Goal: Task Accomplishment & Management: Use online tool/utility

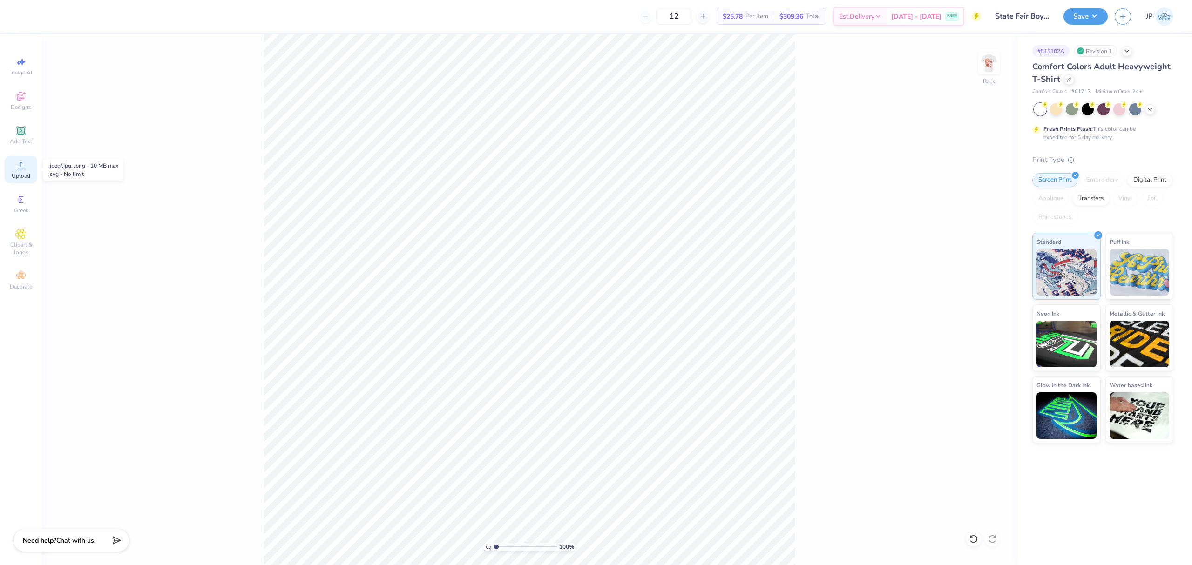
click at [28, 172] on span "Upload" at bounding box center [21, 175] width 19 height 7
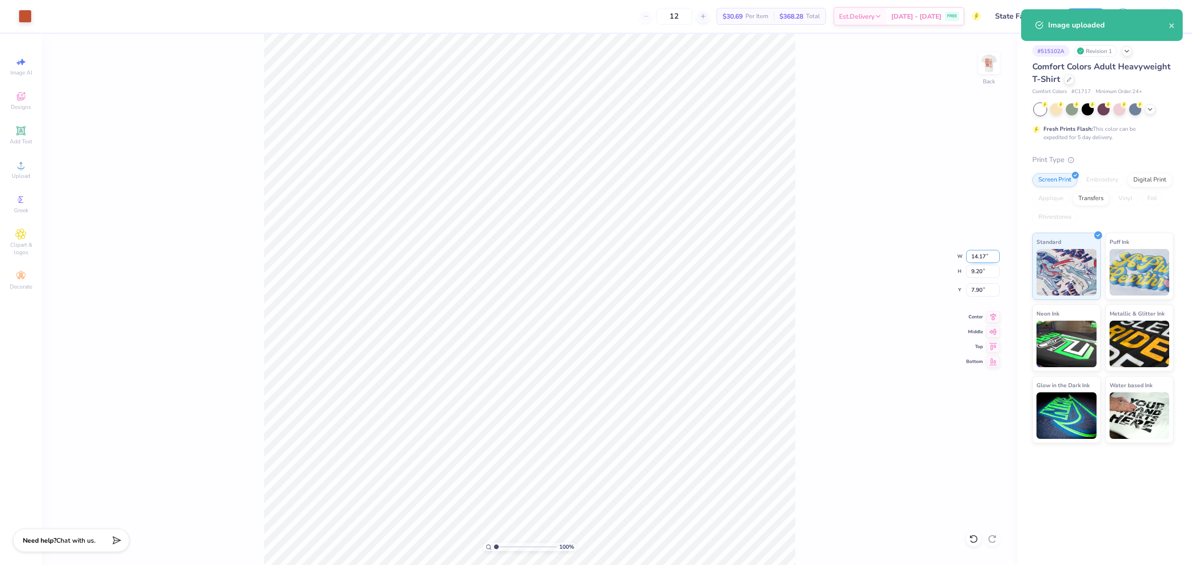
click at [974, 257] on input "14.17" at bounding box center [983, 256] width 34 height 13
type input "4.00"
type input "2.60"
type input "11.20"
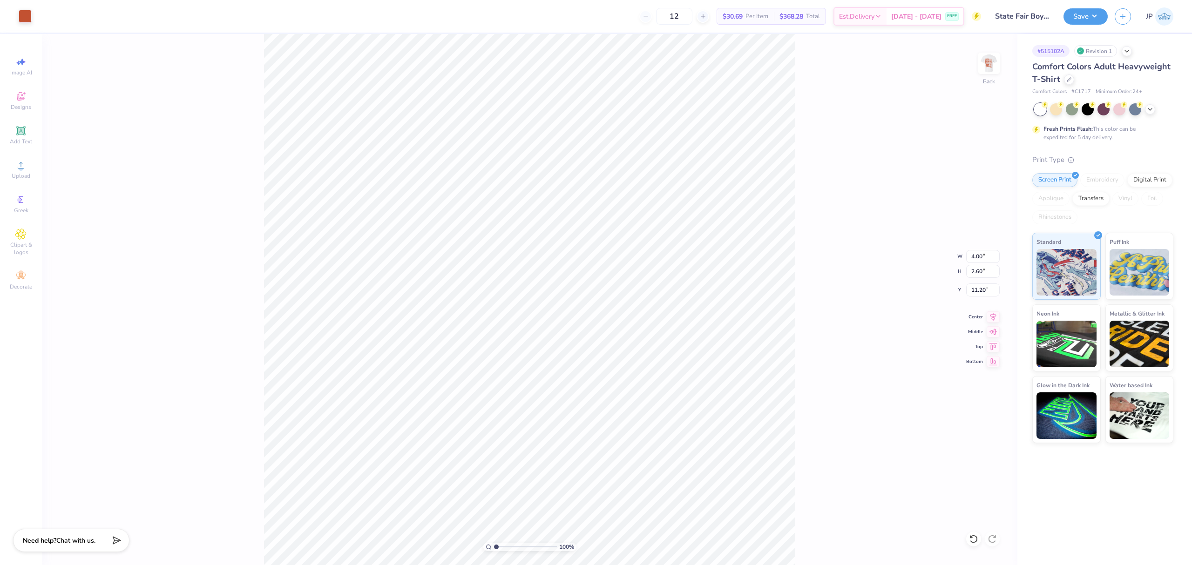
click at [981, 283] on div "100 % Back W 4.00 4.00 " H 2.60 2.60 " Y 11.20 11.20 " Center Middle Top Bottom" at bounding box center [530, 299] width 976 height 531
click at [981, 283] on div "100 % Back W 4.00 H 2.60 Y 11.20 Center Middle Top Bottom" at bounding box center [530, 299] width 976 height 531
click at [980, 290] on input "3.32" at bounding box center [983, 290] width 34 height 13
type input "3.00"
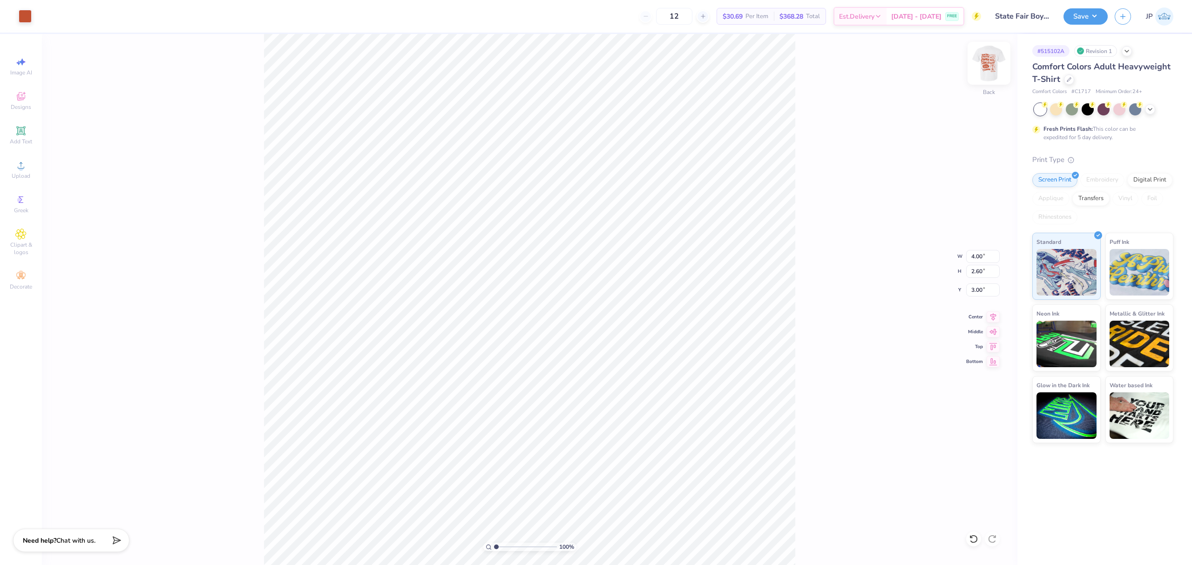
click at [995, 63] on img at bounding box center [989, 63] width 37 height 37
click at [17, 165] on icon at bounding box center [20, 165] width 11 height 11
click at [975, 276] on input "17.15" at bounding box center [983, 271] width 34 height 13
type input "15"
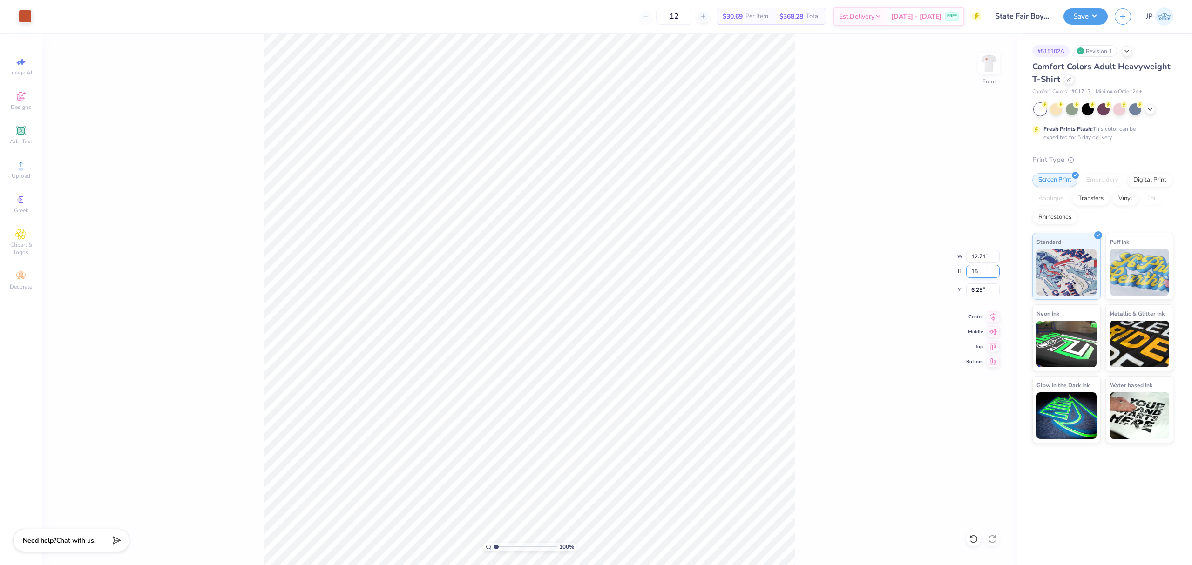
type input "12.71"
type input "15.00"
type input "6.25"
click at [977, 255] on input "12.71" at bounding box center [983, 256] width 34 height 13
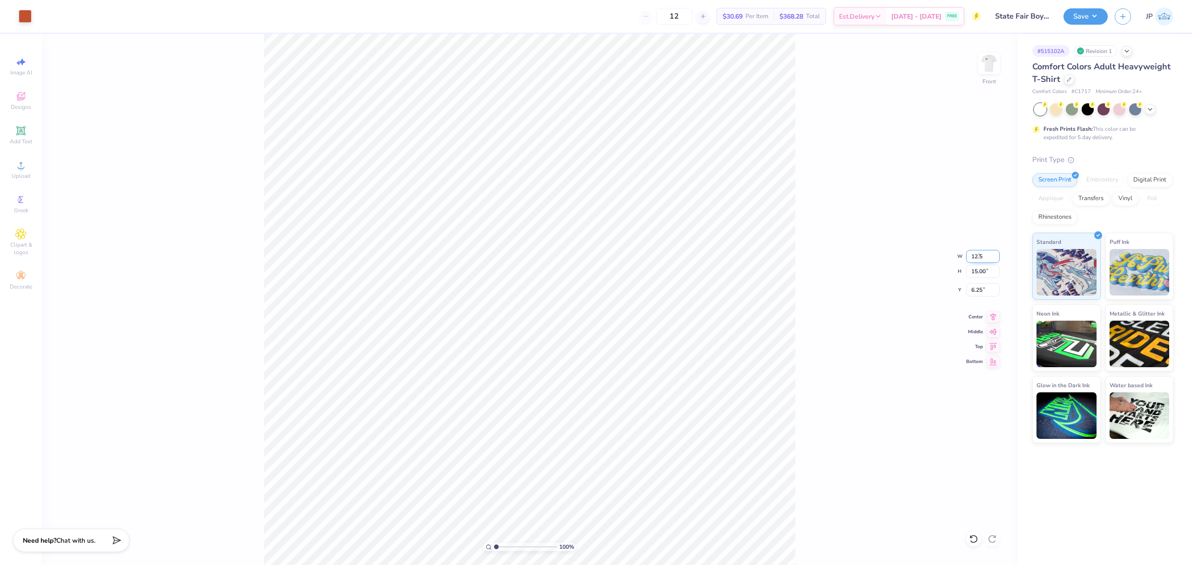
type input "12.50"
type input "14.75"
click at [979, 296] on input "6.37" at bounding box center [983, 290] width 34 height 13
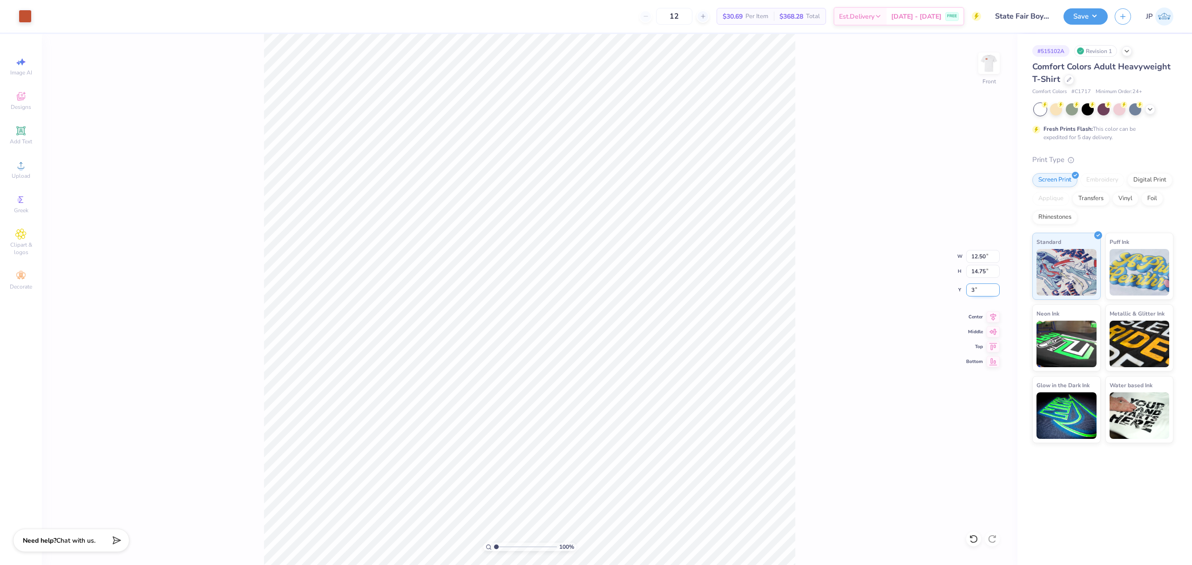
type input "3.00"
click at [1082, 19] on button "Save" at bounding box center [1086, 15] width 44 height 16
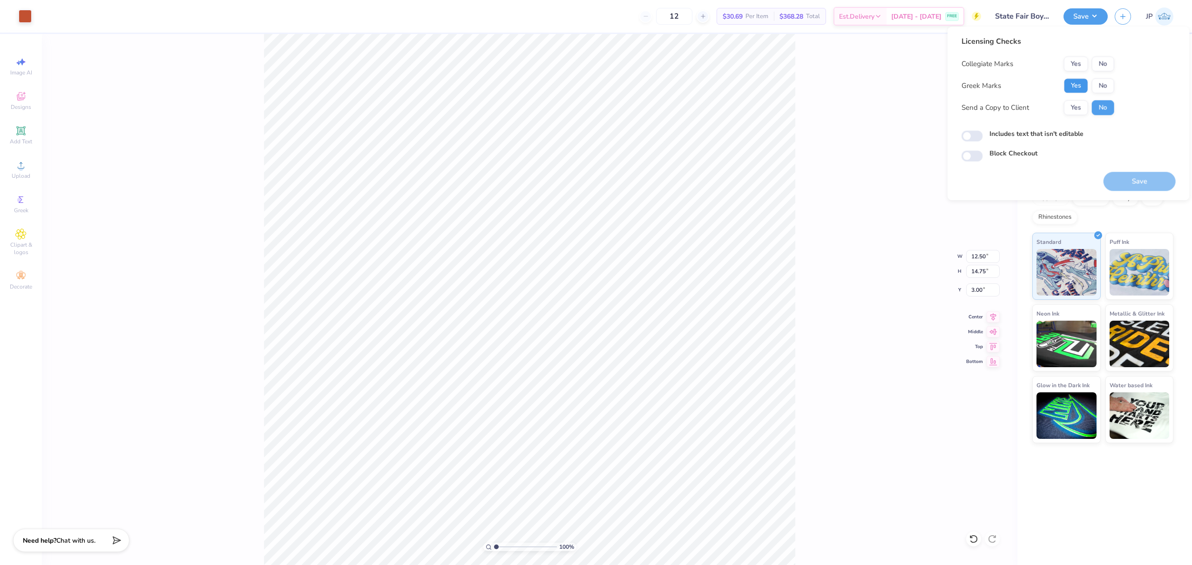
click at [1081, 86] on button "Yes" at bounding box center [1076, 85] width 24 height 15
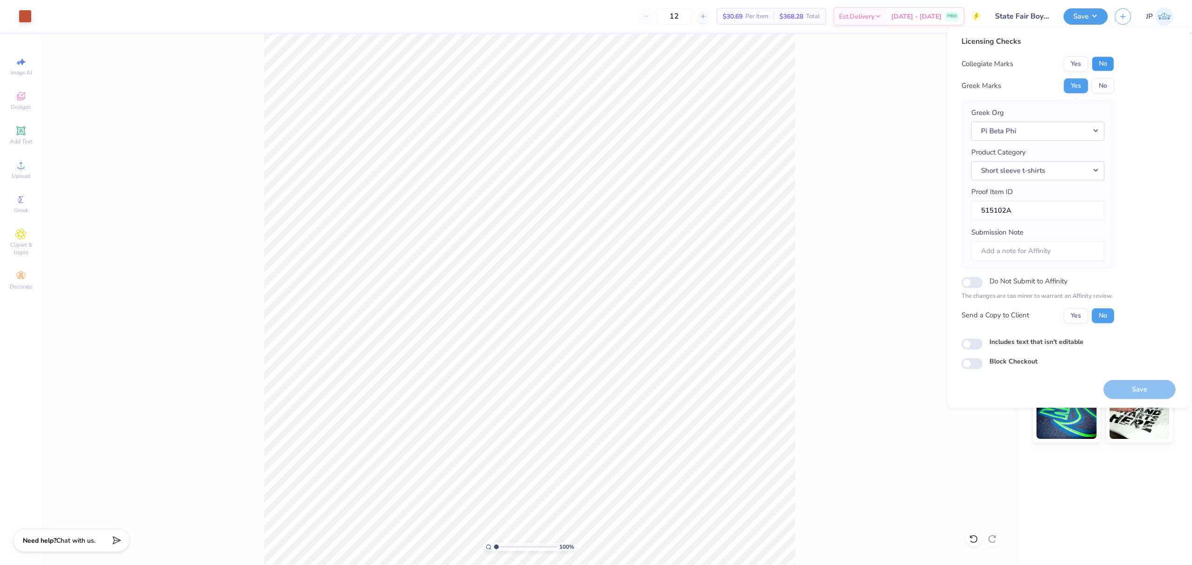
click at [1105, 67] on button "No" at bounding box center [1103, 63] width 22 height 15
click at [1154, 390] on button "Save" at bounding box center [1140, 389] width 72 height 19
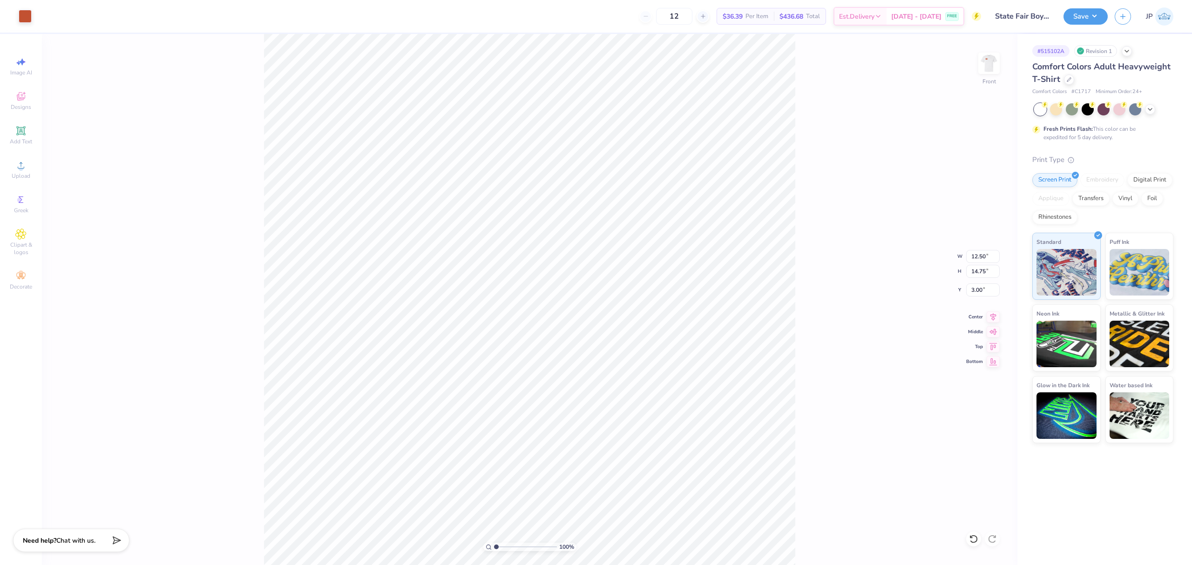
click at [1060, 13] on div "Art colors 12 $36.39 Per Item $436.68 Total Est. Delivery Sep 17 - 20 FREE Desi…" at bounding box center [596, 16] width 1192 height 33
click at [1073, 16] on button "Save" at bounding box center [1086, 15] width 44 height 16
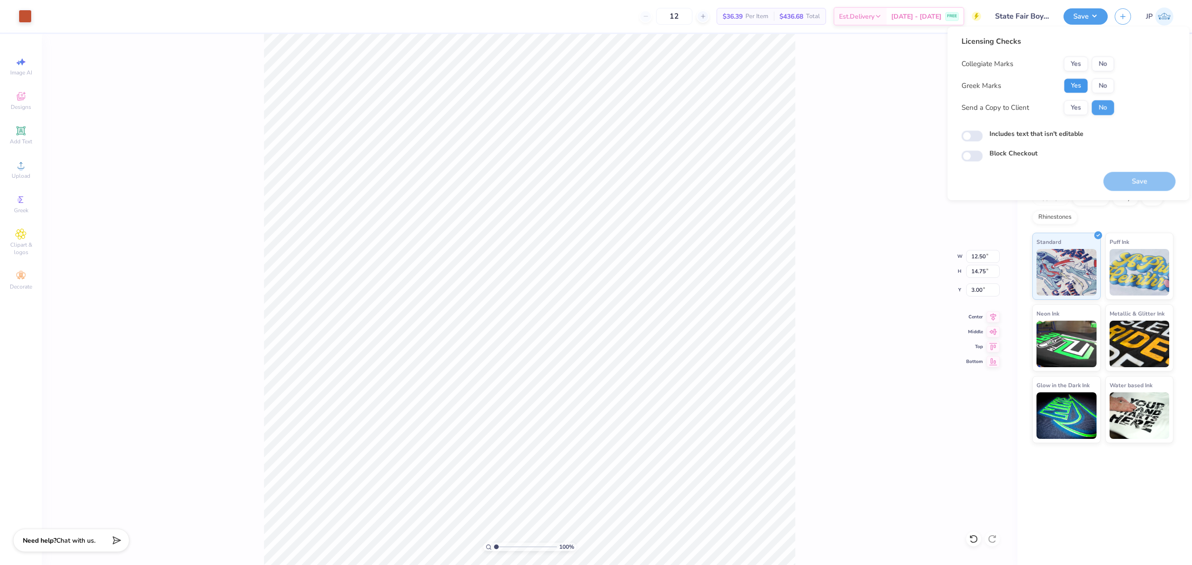
click at [1070, 86] on button "Yes" at bounding box center [1076, 85] width 24 height 15
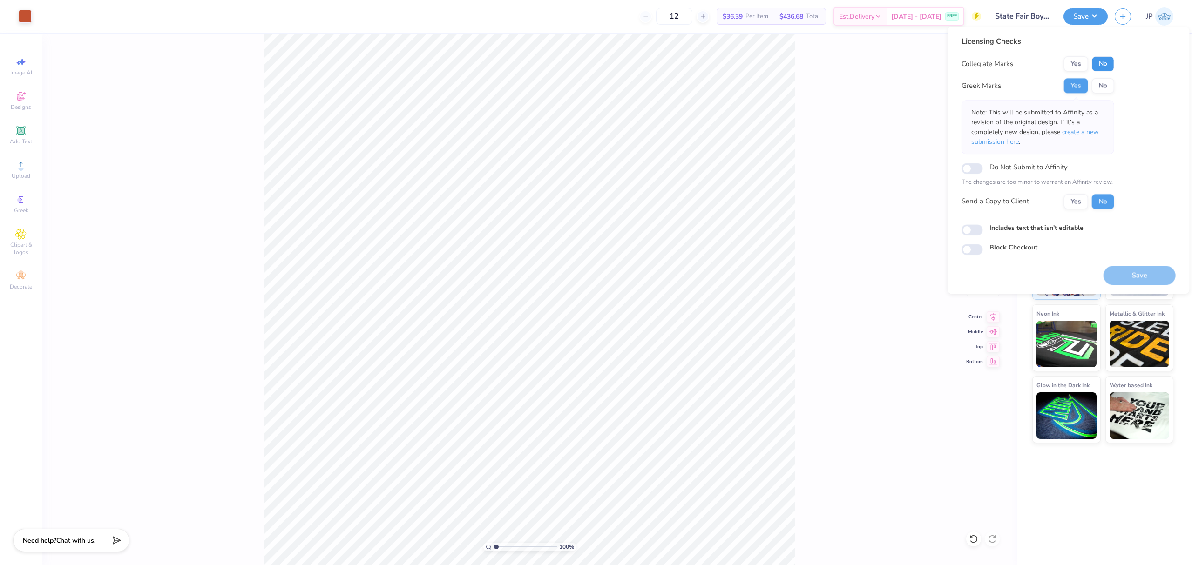
click at [1105, 68] on button "No" at bounding box center [1103, 63] width 22 height 15
click at [1145, 274] on button "Save" at bounding box center [1140, 275] width 72 height 19
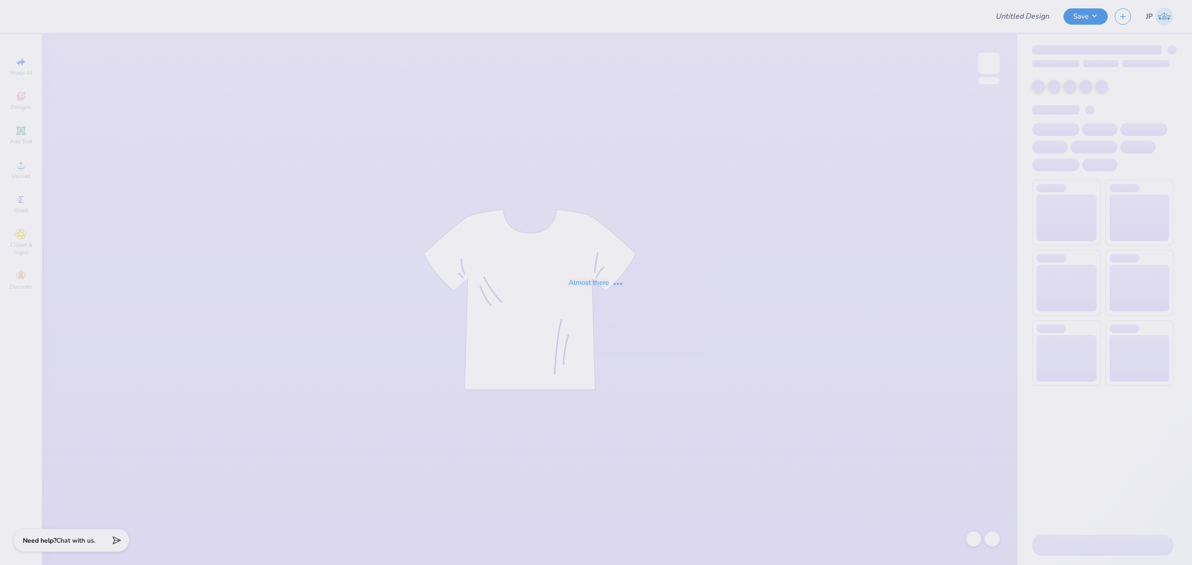
type input "State Fair Boy Tee"
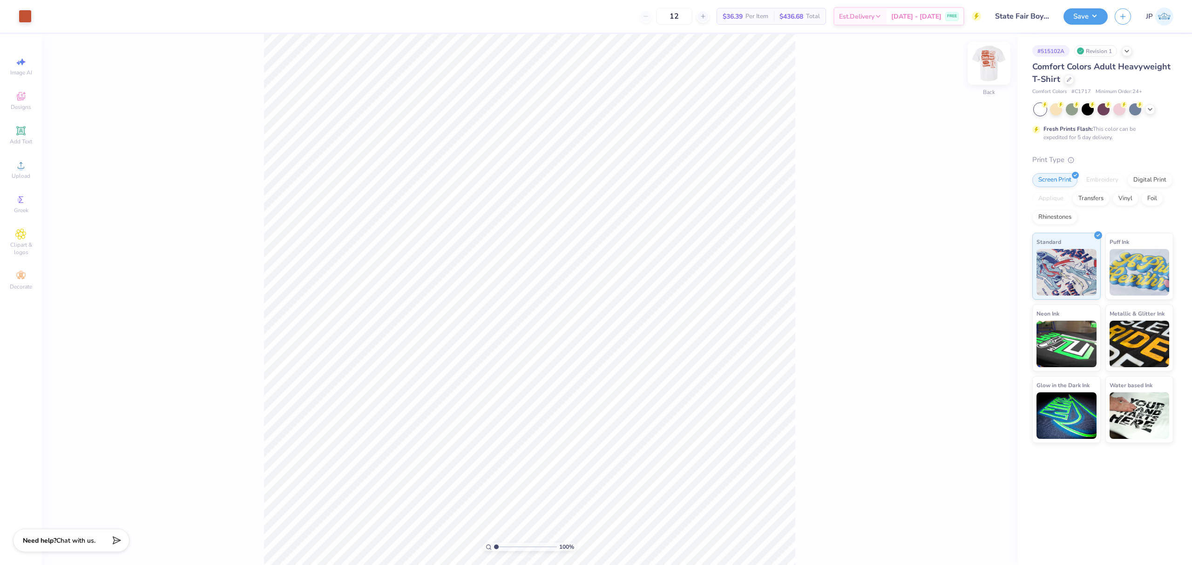
click at [993, 64] on img at bounding box center [989, 63] width 37 height 37
click at [27, 170] on div "Upload" at bounding box center [21, 169] width 33 height 27
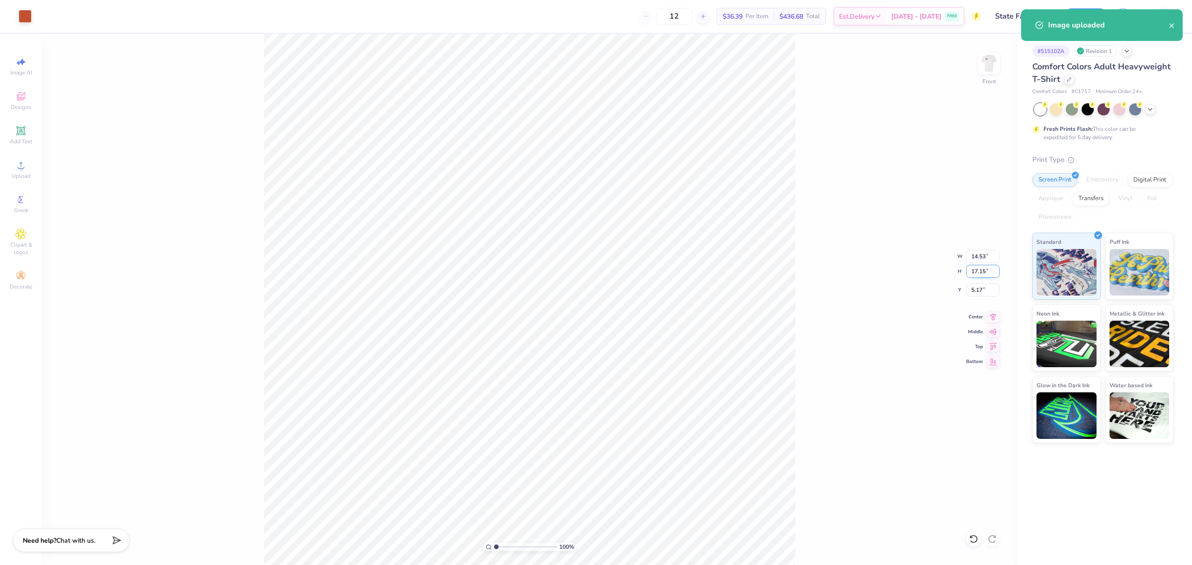
click at [971, 267] on input "17.15" at bounding box center [983, 271] width 34 height 13
type input "15"
type input "12.71"
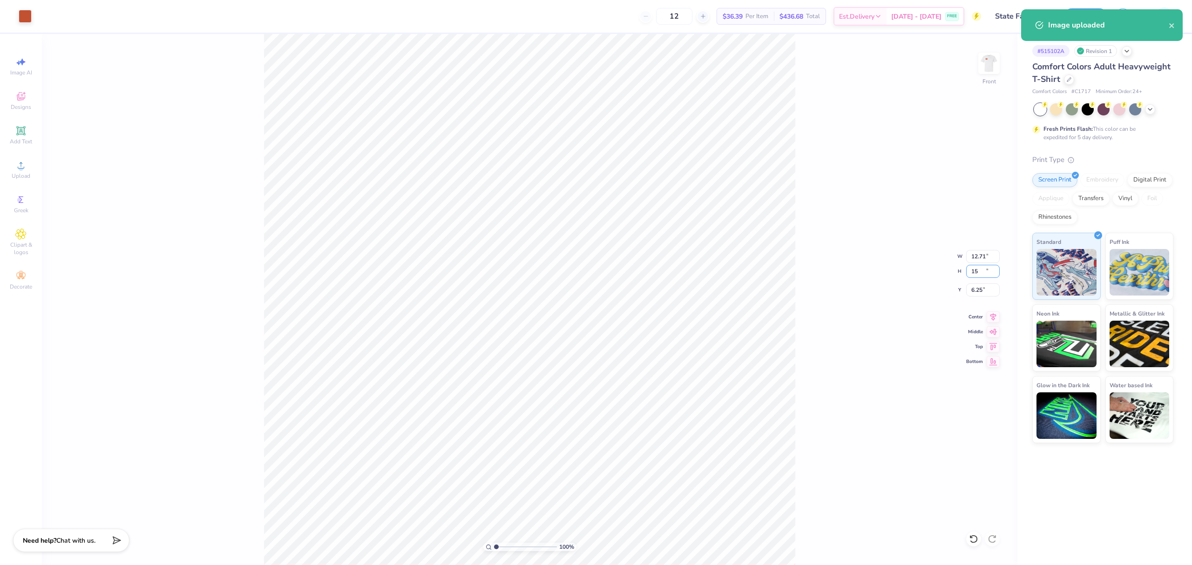
type input "15.00"
type input "6.25"
click at [979, 287] on input "6.25" at bounding box center [983, 290] width 34 height 13
click at [986, 261] on input "12.71" at bounding box center [983, 256] width 34 height 13
click at [984, 260] on input "12.71" at bounding box center [983, 256] width 34 height 13
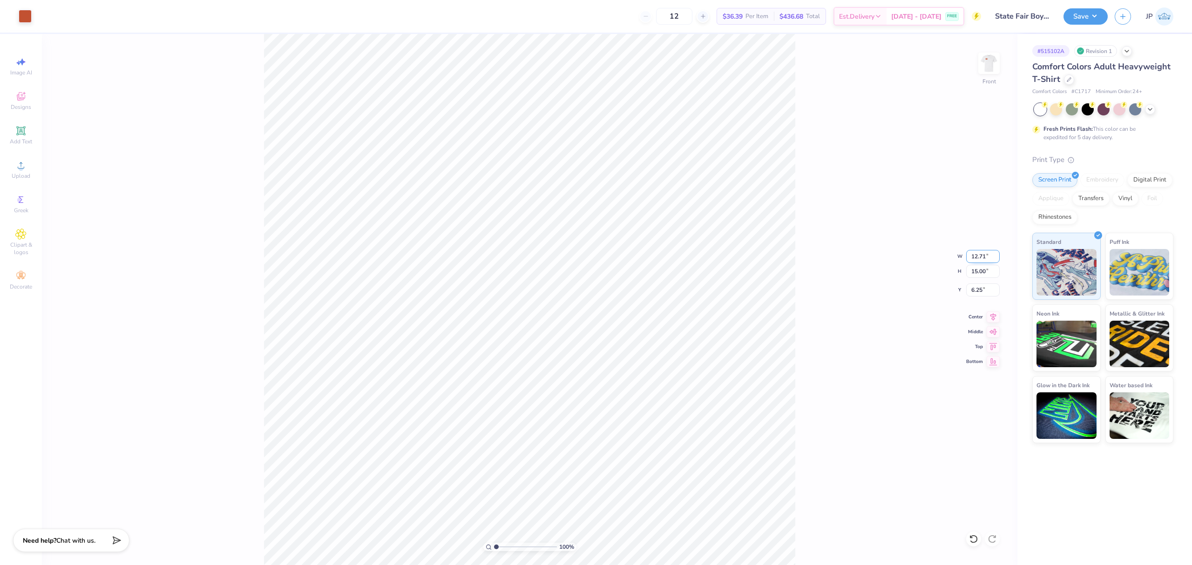
click at [984, 260] on input "12.71" at bounding box center [983, 256] width 34 height 13
type input "12.00"
type input "14.16"
click at [985, 291] on input "6.67" at bounding box center [983, 290] width 34 height 13
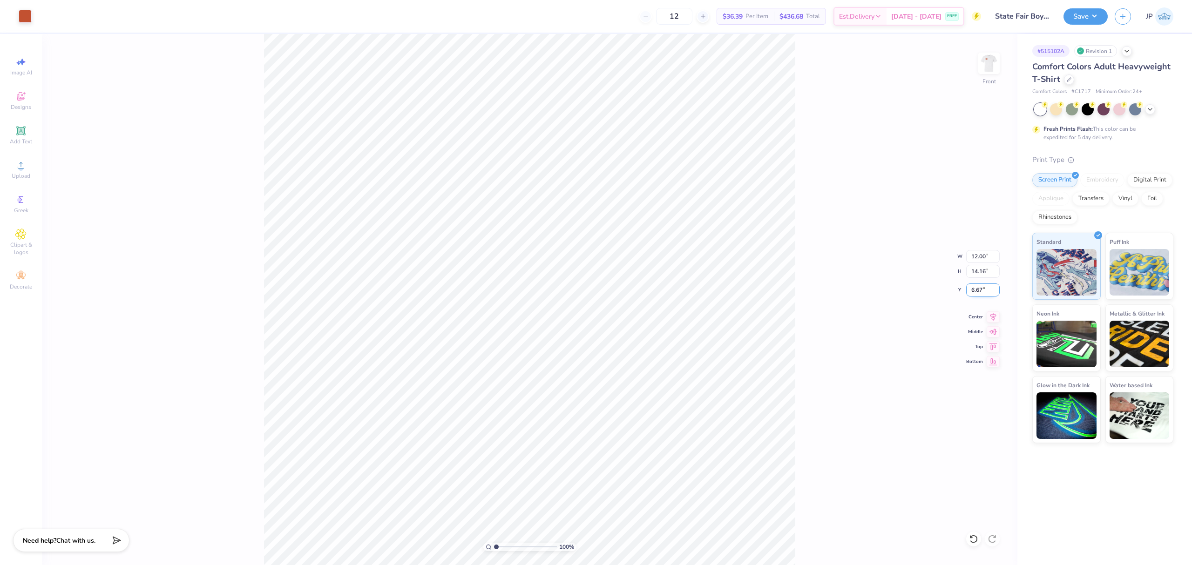
click at [985, 291] on input "6.67" at bounding box center [983, 290] width 34 height 13
type input "3.00"
click at [889, 275] on div "100 % Front W 12.00 12.00 " H 14.16 14.16 " Y 3.00 3.00 " Center Middle Top Bot…" at bounding box center [530, 299] width 976 height 531
click at [1088, 22] on button "Save" at bounding box center [1086, 15] width 44 height 16
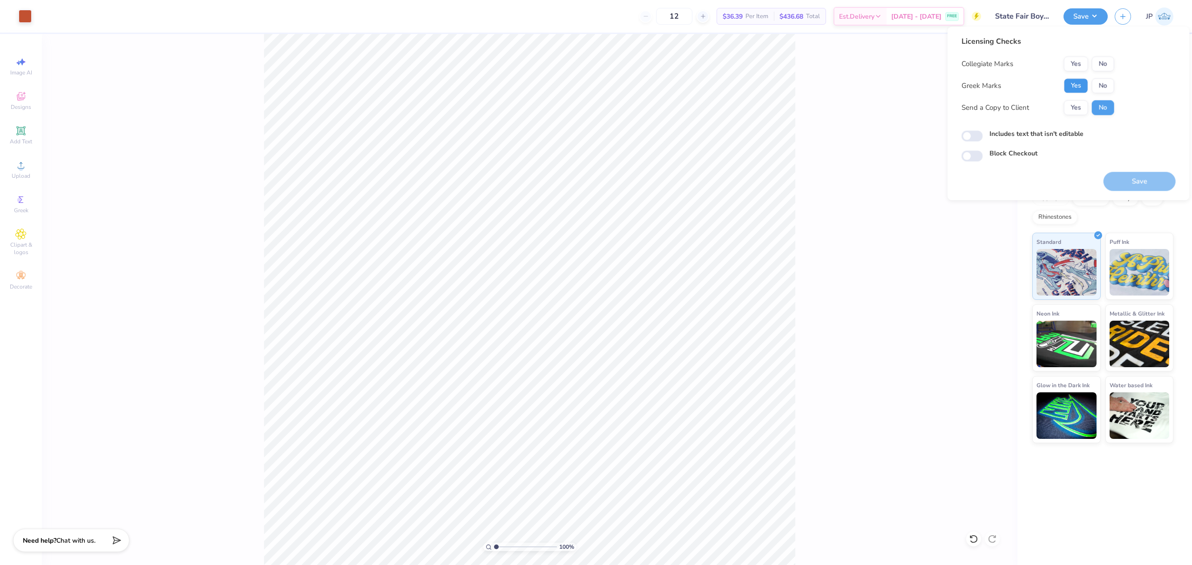
click at [1077, 82] on button "Yes" at bounding box center [1076, 85] width 24 height 15
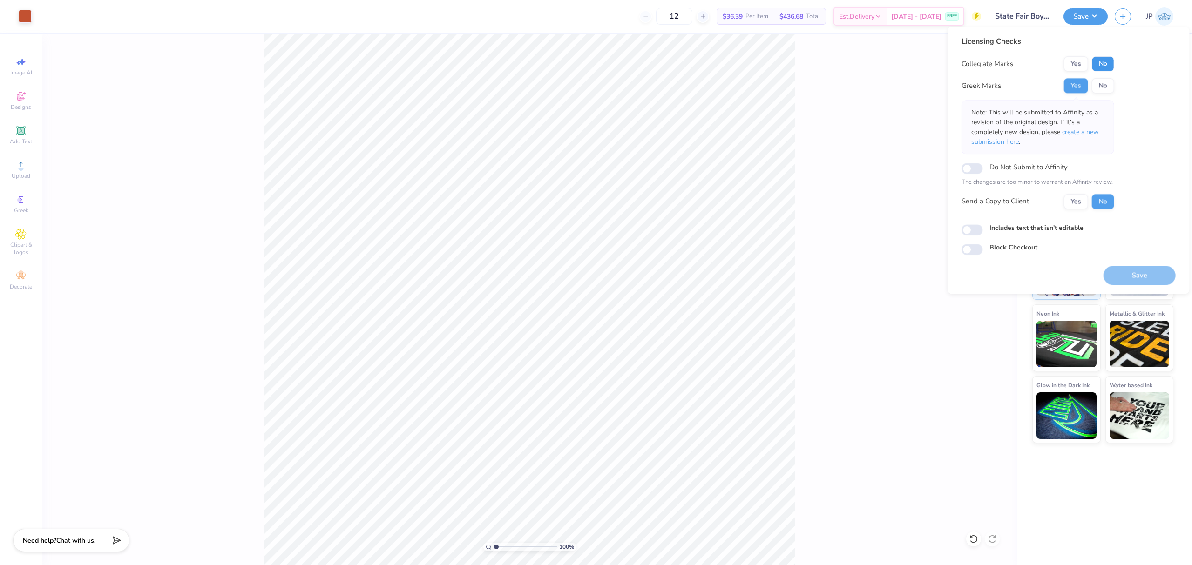
click at [1102, 65] on button "No" at bounding box center [1103, 63] width 22 height 15
click at [1142, 280] on button "Save" at bounding box center [1140, 275] width 72 height 19
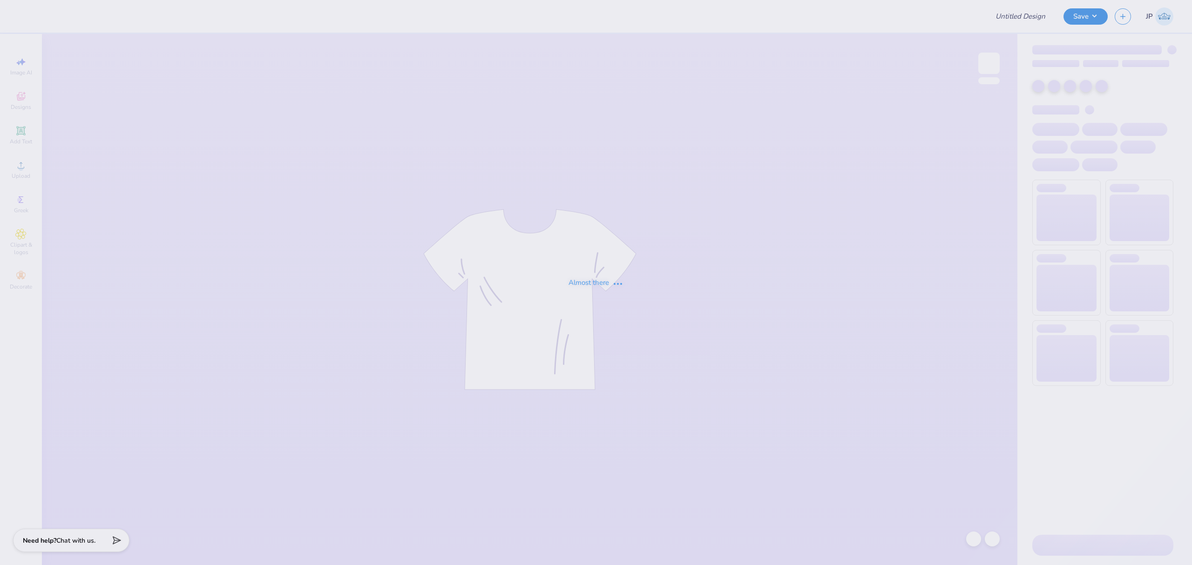
type input "Kass [PERSON_NAME] : The [GEOGRAPHIC_DATA][US_STATE]"
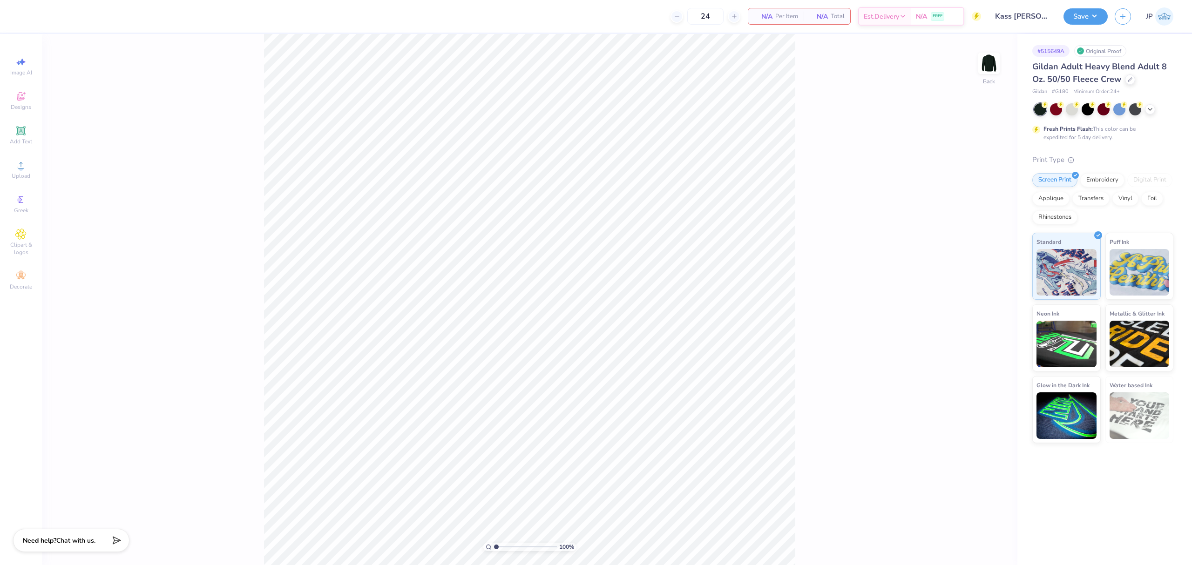
drag, startPoint x: 263, startPoint y: 104, endPoint x: 817, endPoint y: 336, distance: 600.4
click at [829, 347] on div "100 % Back" at bounding box center [530, 299] width 976 height 531
click at [25, 175] on span "Upload" at bounding box center [21, 175] width 19 height 7
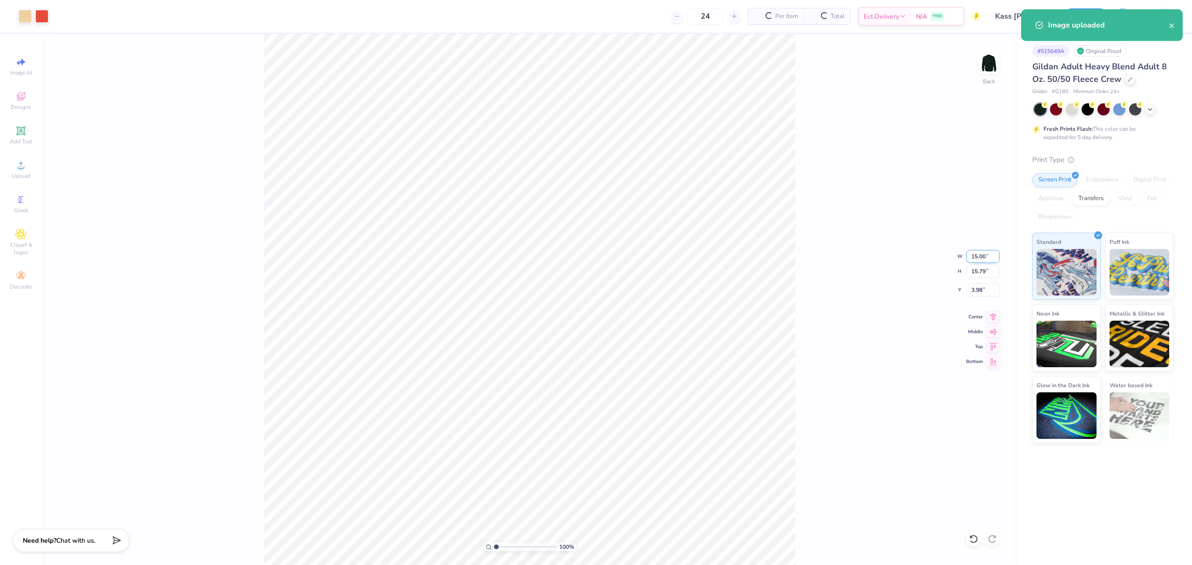
click at [972, 259] on input "15.00" at bounding box center [983, 256] width 34 height 13
type input "12.00"
type input "12.63"
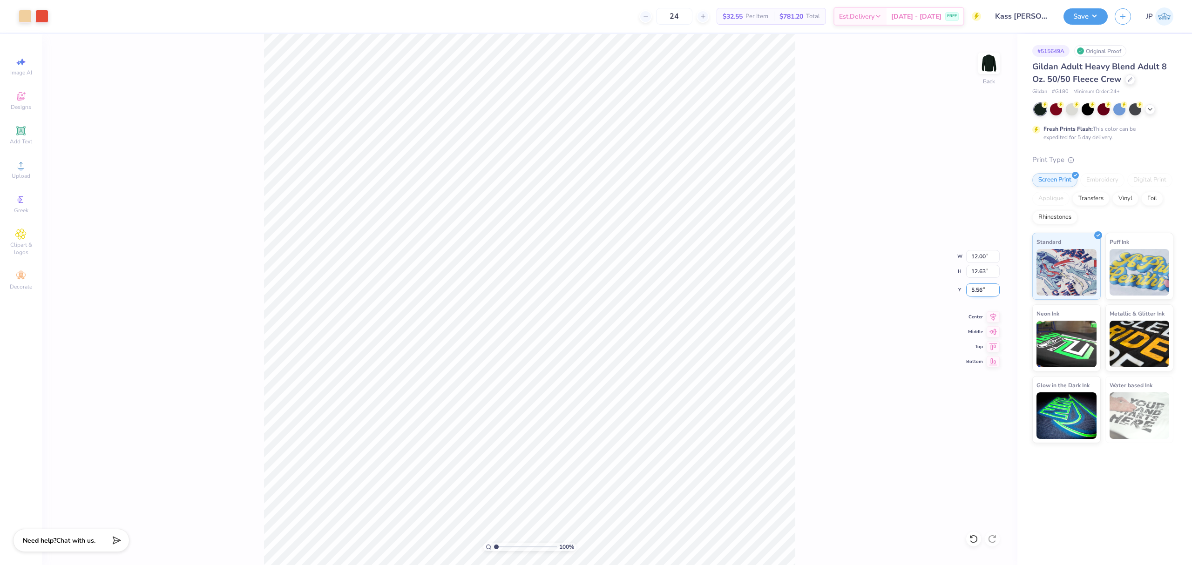
click at [972, 284] on input "5.56" at bounding box center [983, 290] width 34 height 13
type input "3.00"
click at [41, 12] on div at bounding box center [41, 15] width 13 height 13
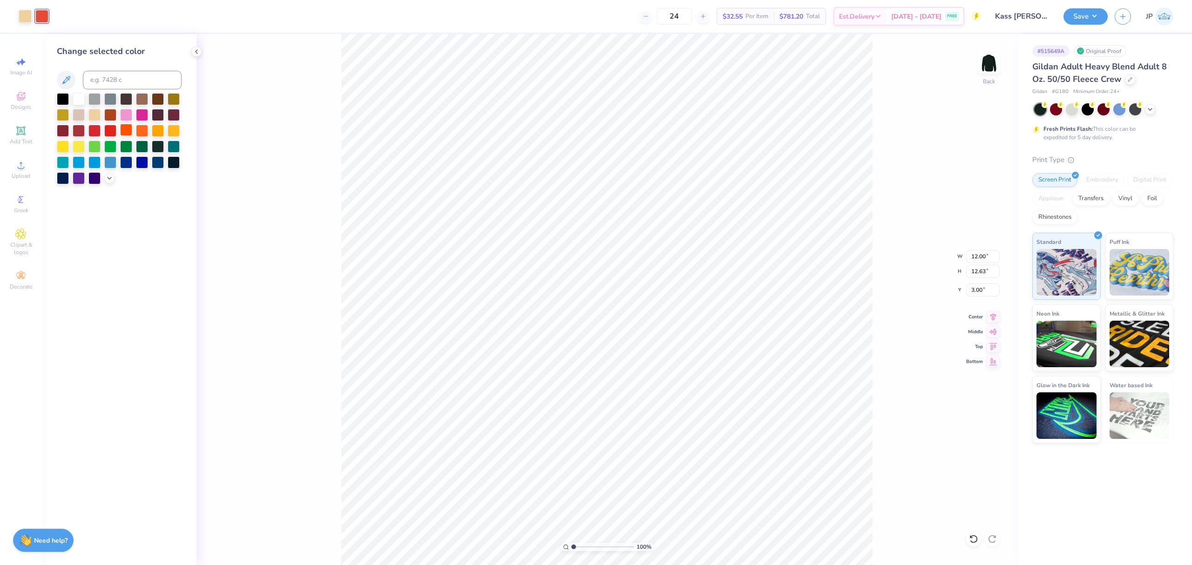
click at [128, 133] on div at bounding box center [126, 130] width 12 height 12
click at [898, 212] on div "100 % Back W 12.00 12.00 " H 12.63 12.63 " Y 3.00 3.00 " Center Middle Top Bott…" at bounding box center [607, 299] width 821 height 531
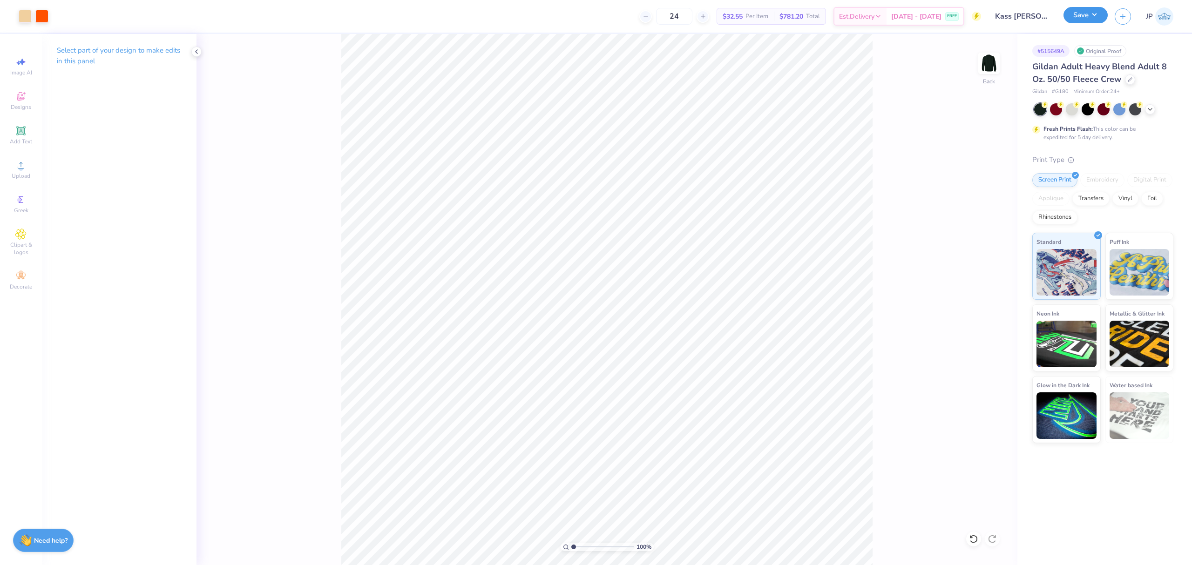
click at [1094, 12] on button "Save" at bounding box center [1086, 15] width 44 height 16
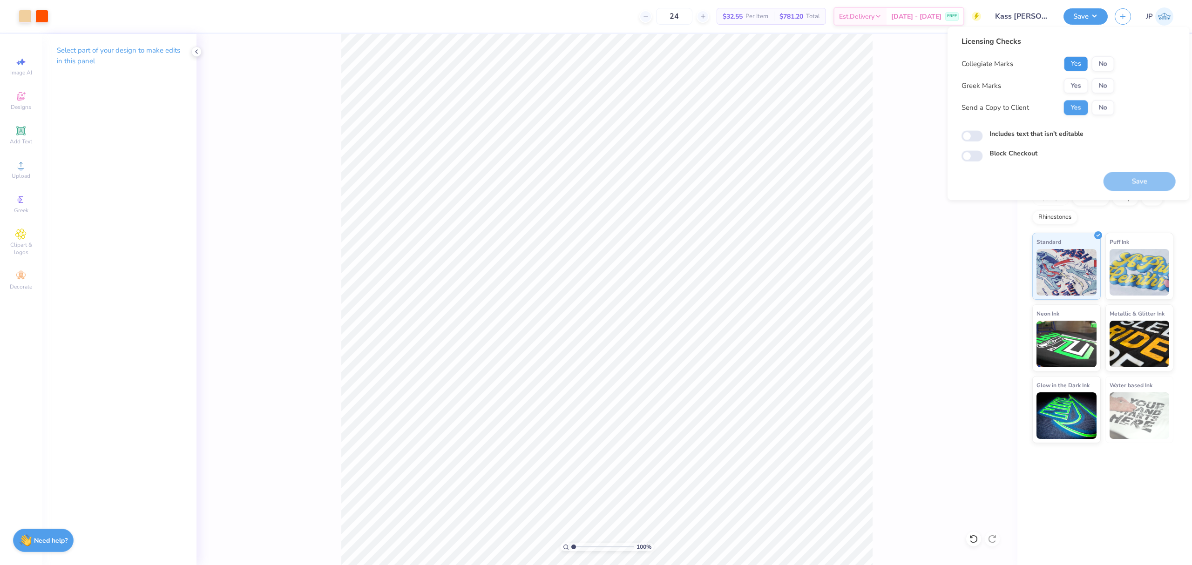
click at [1076, 64] on button "Yes" at bounding box center [1076, 63] width 24 height 15
click at [1092, 81] on button "No" at bounding box center [1103, 85] width 22 height 15
click at [1162, 176] on button "Save" at bounding box center [1140, 181] width 72 height 19
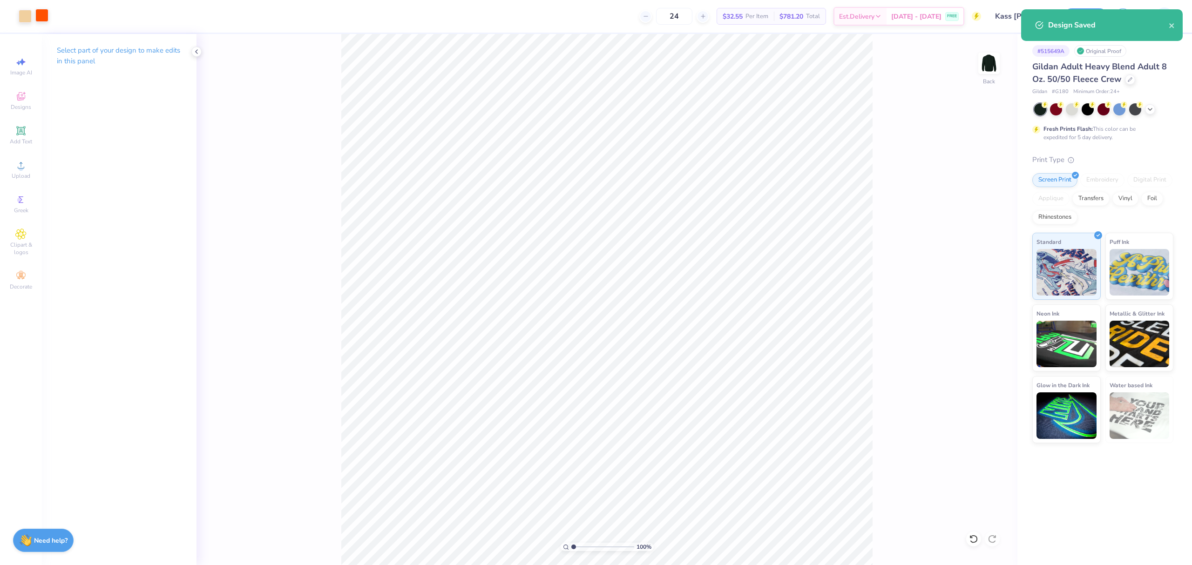
click at [41, 12] on div at bounding box center [41, 15] width 13 height 13
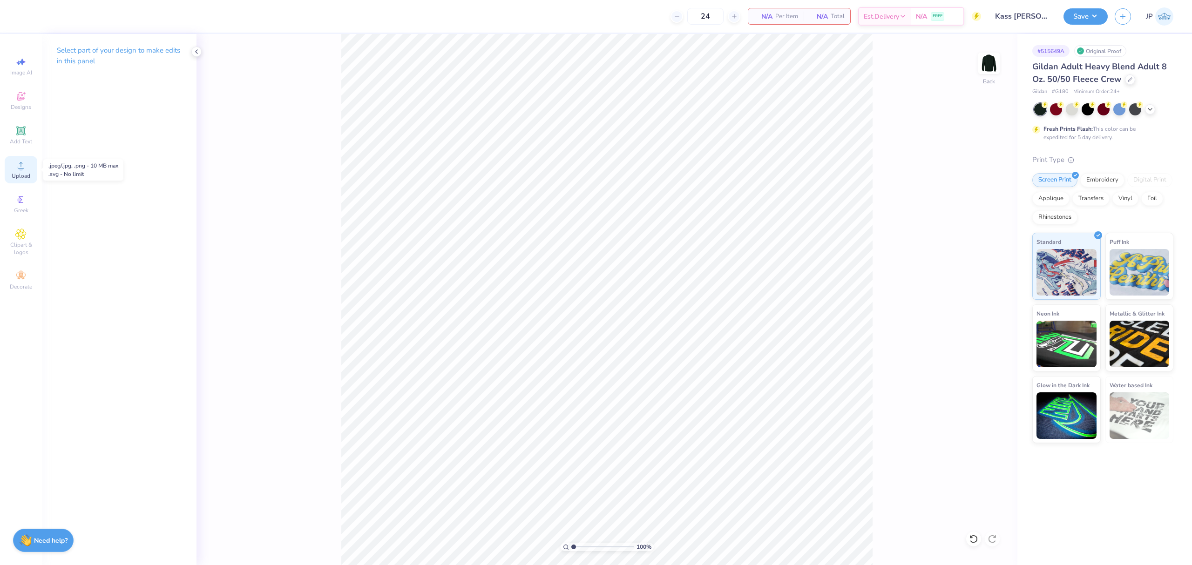
click at [33, 169] on div "Upload" at bounding box center [21, 169] width 33 height 27
click at [972, 254] on input "15.00" at bounding box center [983, 256] width 34 height 13
type input "12.00"
type input "12.63"
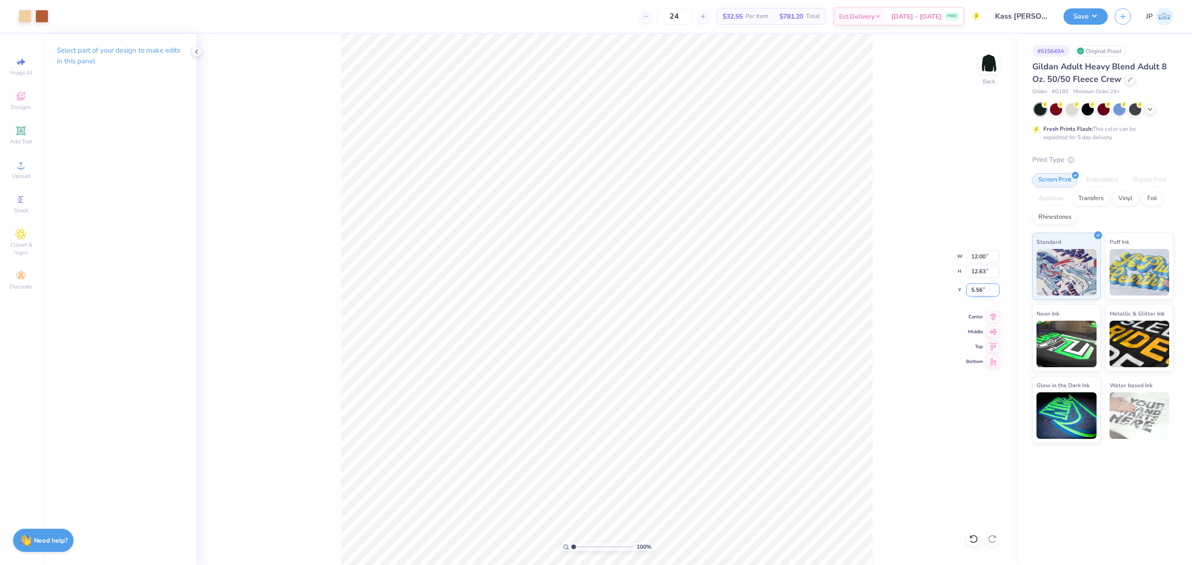
click at [979, 291] on input "5.56" at bounding box center [983, 290] width 34 height 13
type input "3.00"
click at [875, 218] on div "100 % Back W 12.00 12.00 " H 12.63 12.63 " Y 3.00 3.00 " Center Middle Top Bott…" at bounding box center [607, 299] width 821 height 531
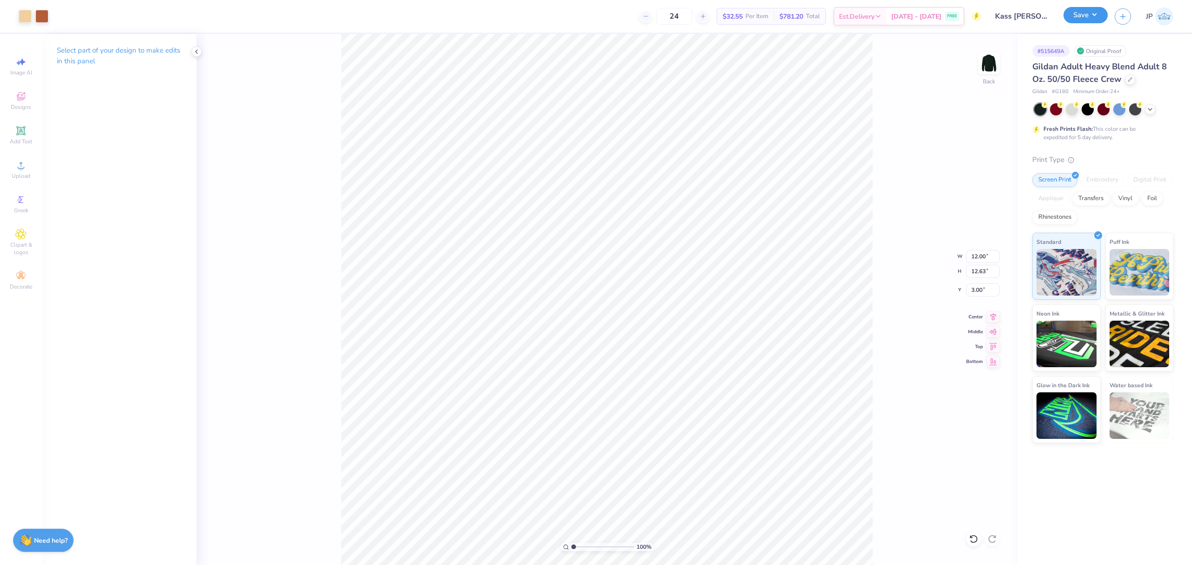
click at [1081, 20] on button "Save" at bounding box center [1086, 15] width 44 height 16
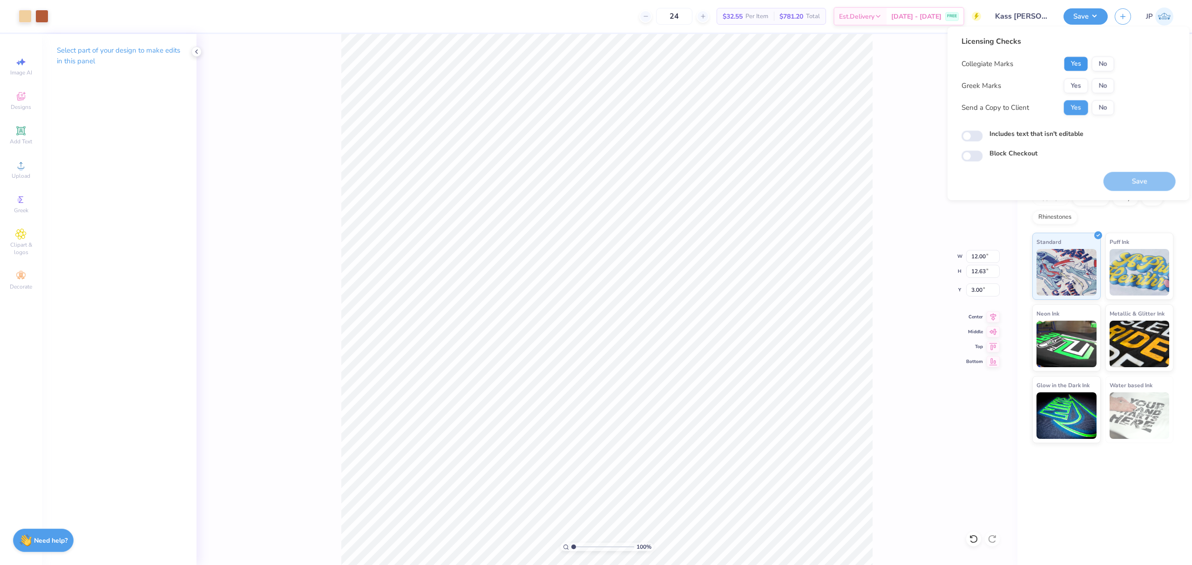
click at [1077, 61] on button "Yes" at bounding box center [1076, 63] width 24 height 15
click at [1112, 82] on button "No" at bounding box center [1103, 85] width 22 height 15
click at [1122, 187] on button "Save" at bounding box center [1140, 181] width 72 height 19
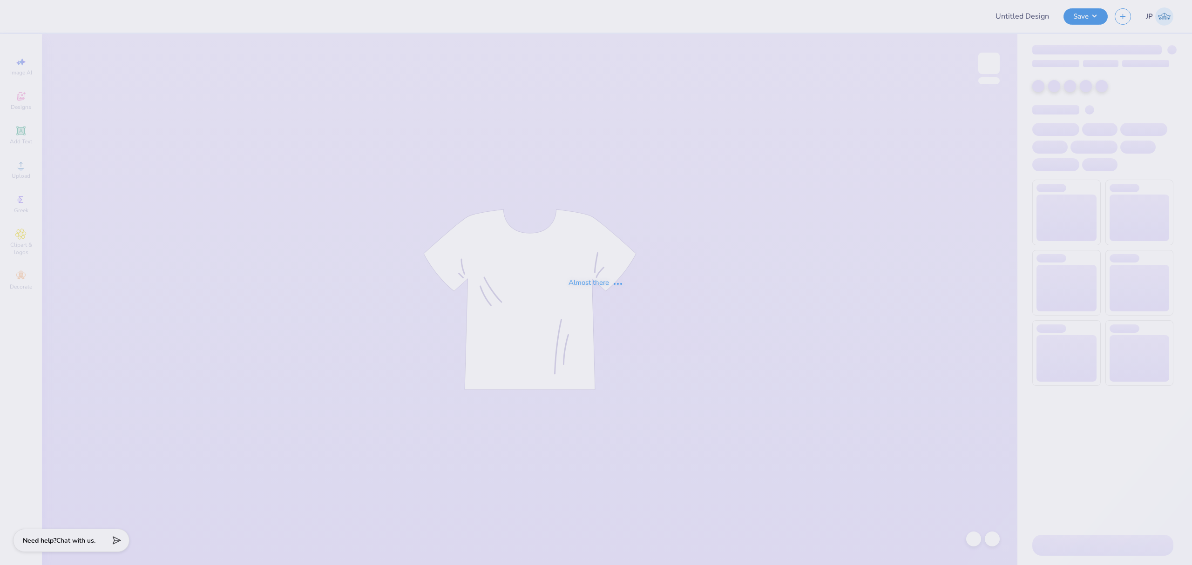
type input "BLSA Quarter Zip"
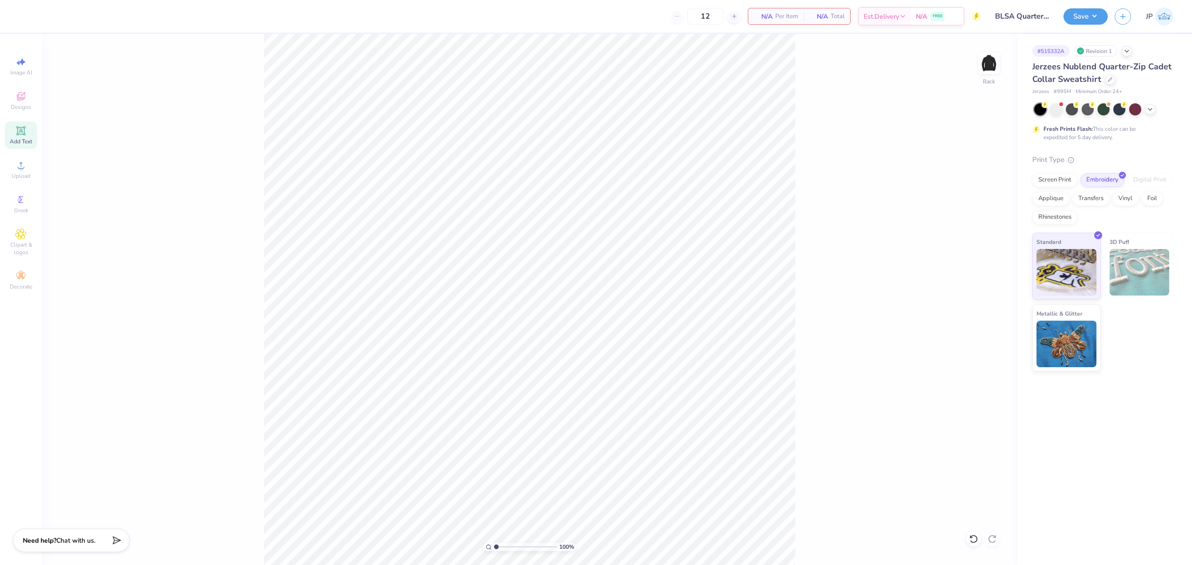
click at [26, 138] on span "Add Text" at bounding box center [21, 141] width 22 height 7
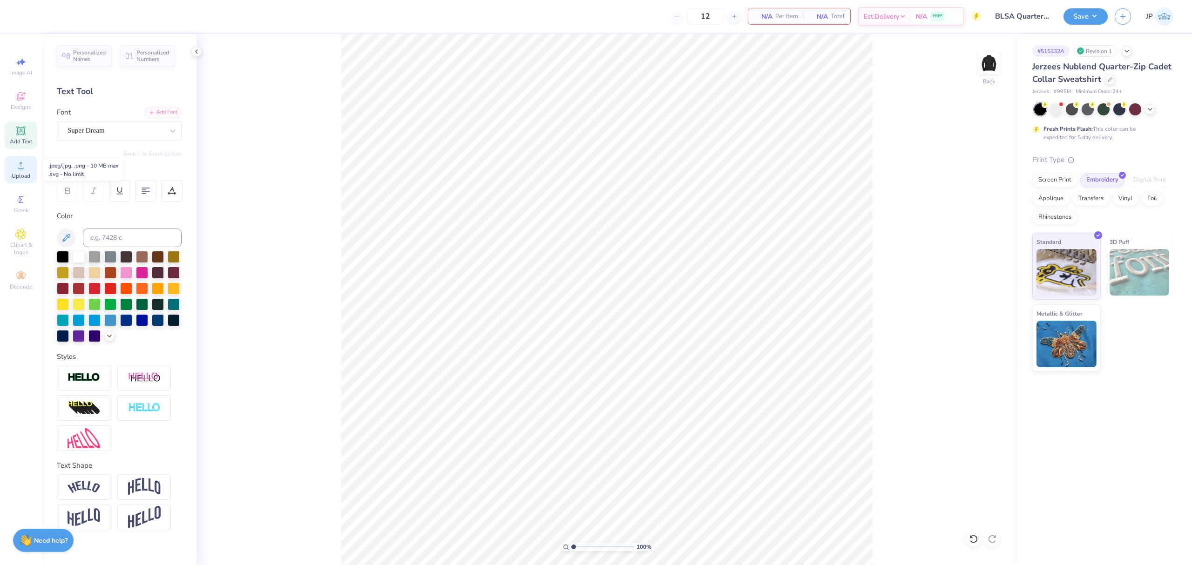
click at [34, 165] on div "Upload" at bounding box center [21, 169] width 33 height 27
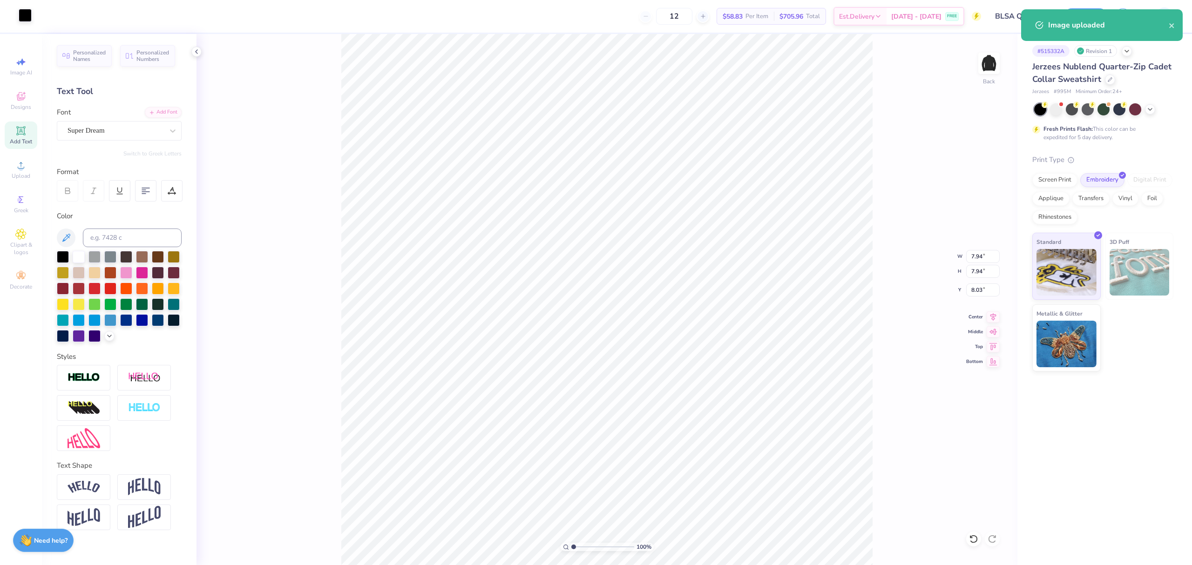
click at [27, 19] on div at bounding box center [25, 15] width 13 height 13
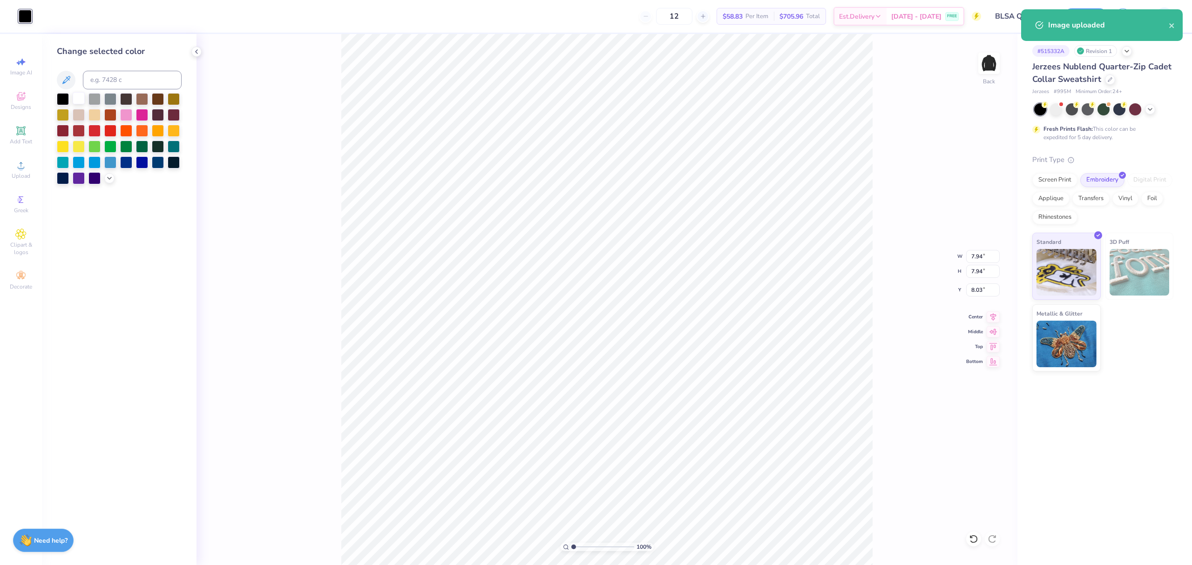
click at [77, 97] on div at bounding box center [79, 98] width 12 height 12
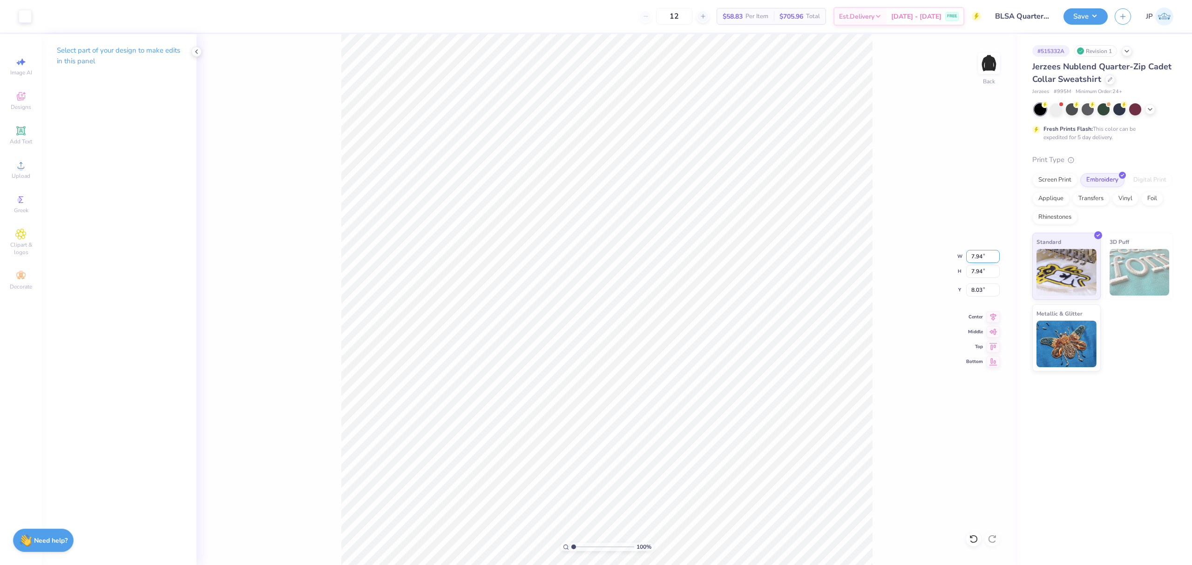
click at [982, 258] on input "7.94" at bounding box center [983, 256] width 34 height 13
type input "4.00"
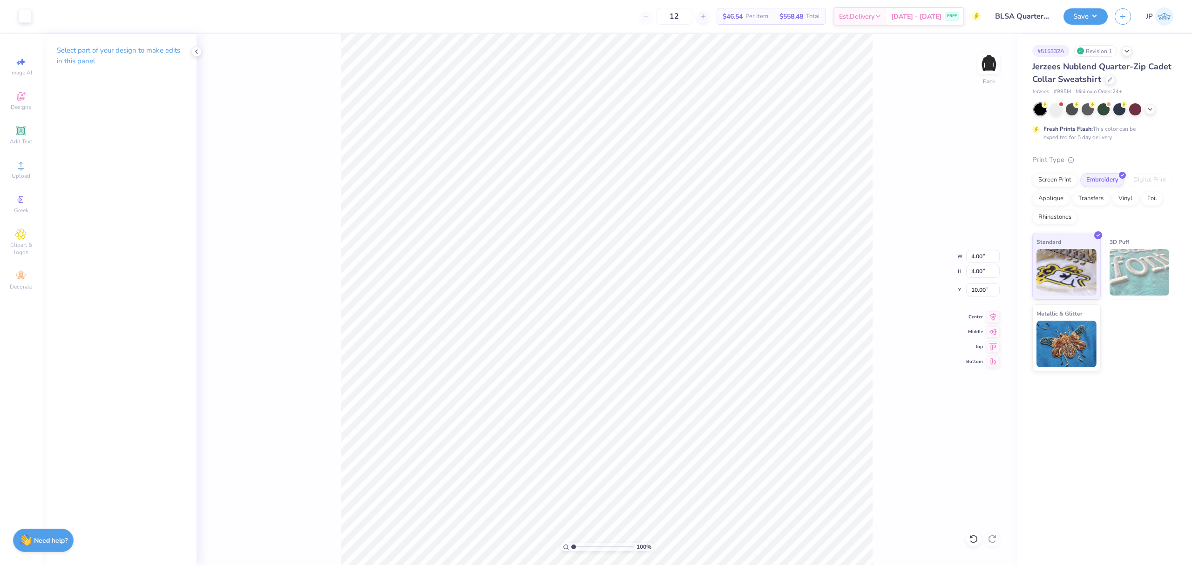
type input "3.76"
click at [991, 318] on icon at bounding box center [993, 315] width 13 height 11
type input "1.83"
click at [578, 544] on input "range" at bounding box center [602, 547] width 63 height 8
click at [22, 173] on span "Upload" at bounding box center [21, 175] width 19 height 7
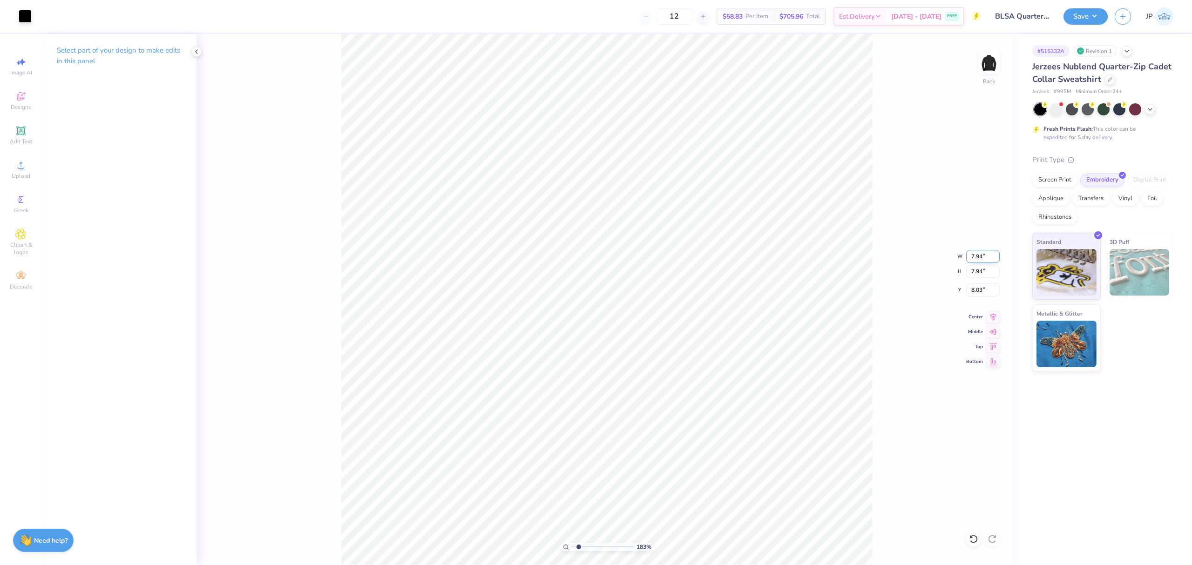
click at [977, 255] on input "7.94" at bounding box center [983, 256] width 34 height 13
type input "4.00"
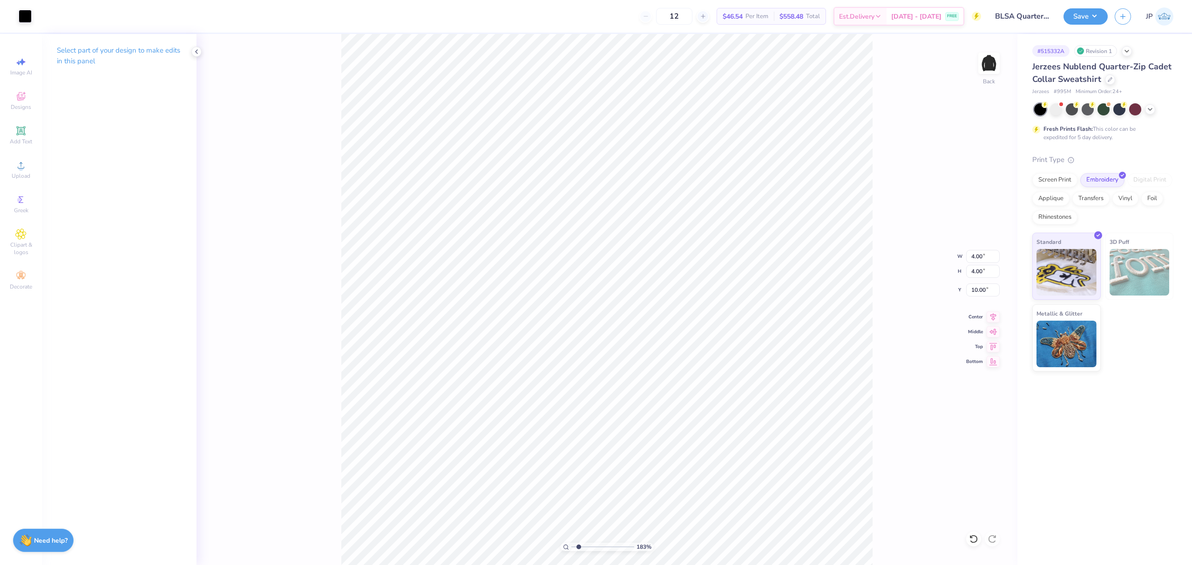
type input "4.31"
click at [21, 18] on div at bounding box center [25, 15] width 13 height 13
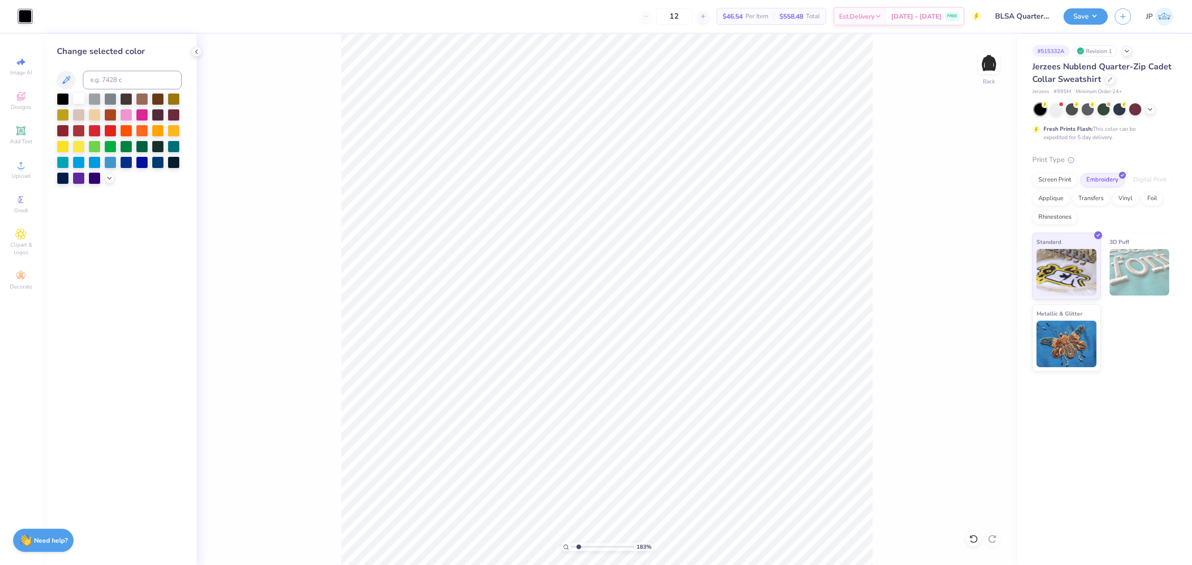
click at [80, 99] on div at bounding box center [79, 98] width 12 height 12
type input "1"
click at [571, 543] on input "range" at bounding box center [602, 547] width 63 height 8
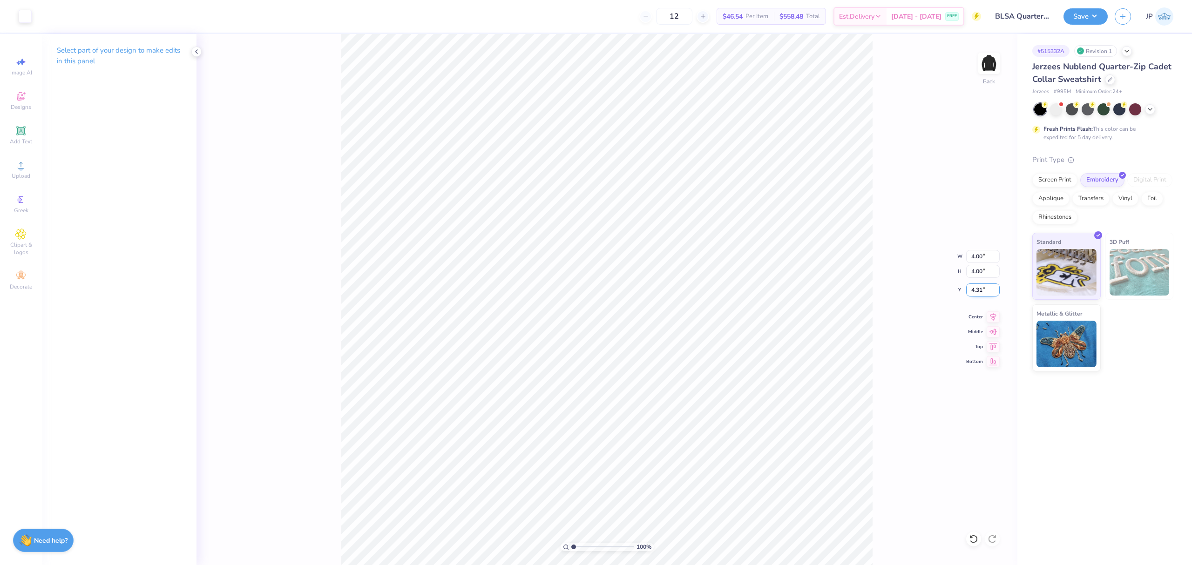
click at [978, 289] on input "4.31" at bounding box center [983, 290] width 34 height 13
type input "3.00"
click at [1103, 11] on button "Save" at bounding box center [1086, 15] width 44 height 16
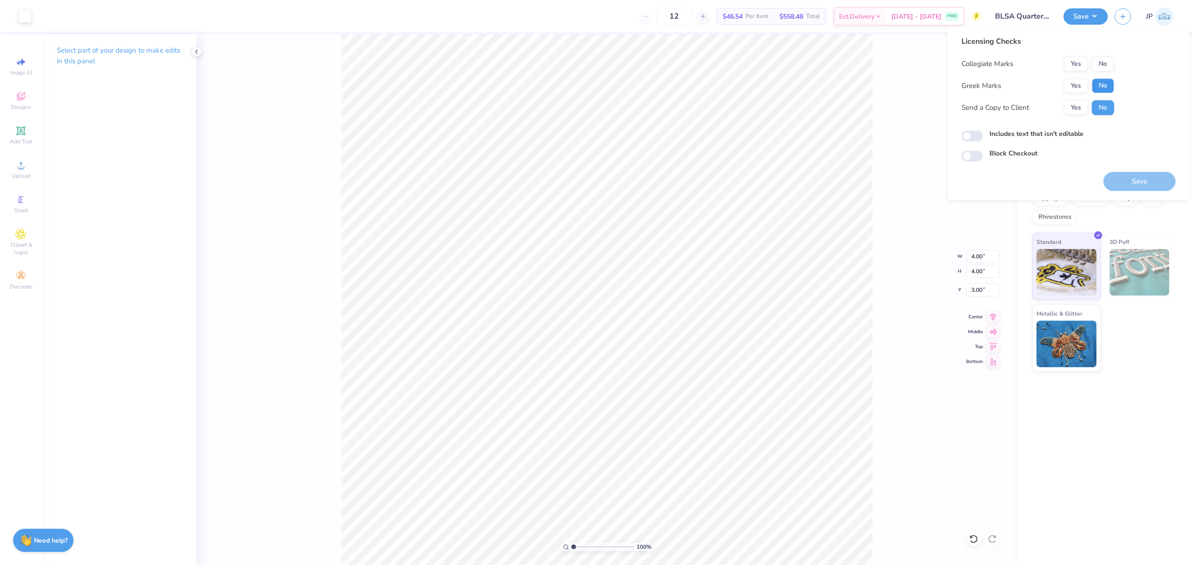
click at [1099, 82] on button "No" at bounding box center [1103, 85] width 22 height 15
click at [1098, 60] on button "No" at bounding box center [1103, 63] width 22 height 15
click at [1135, 183] on button "Save" at bounding box center [1140, 181] width 72 height 19
